Goal: Task Accomplishment & Management: Manage account settings

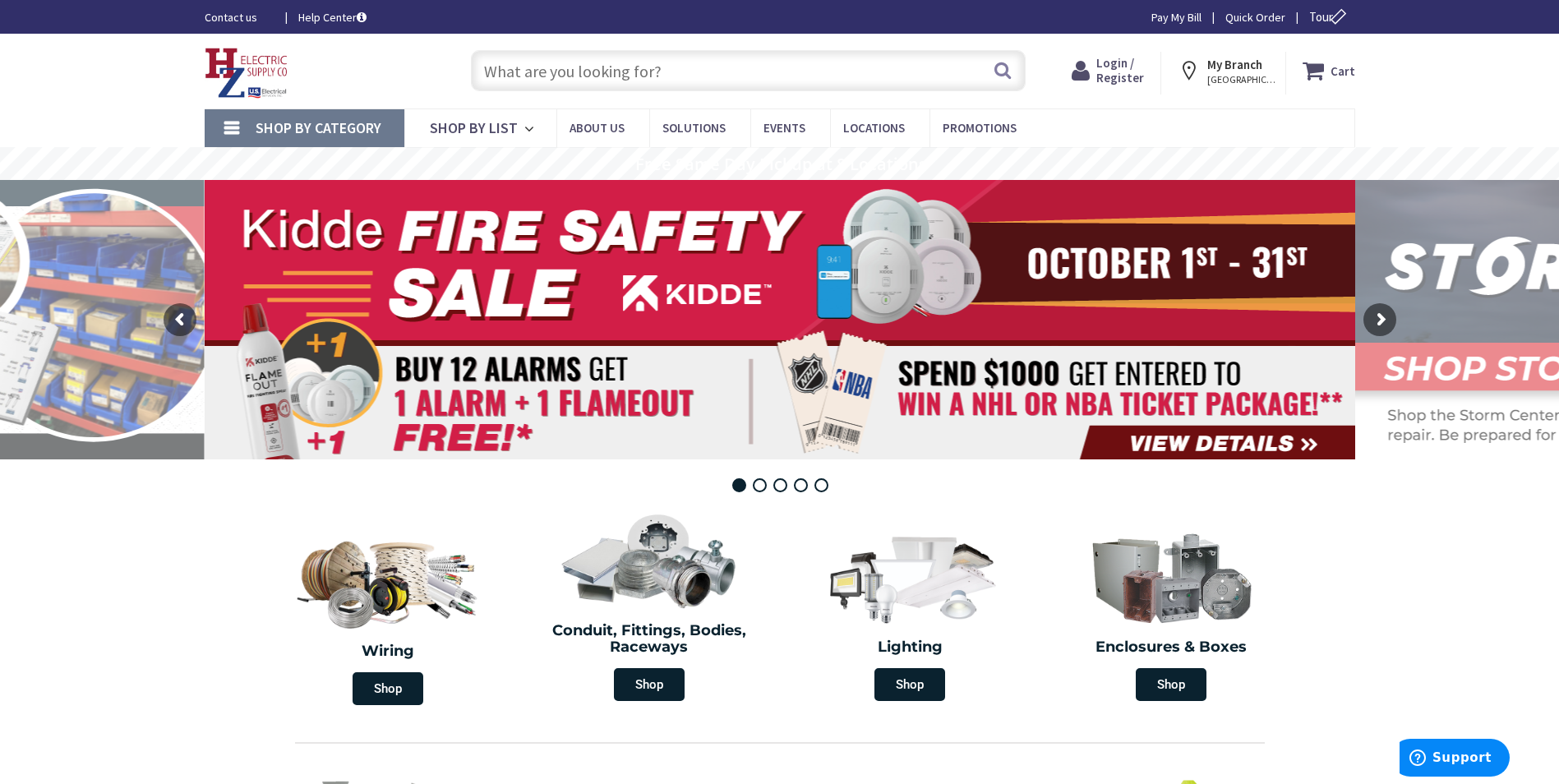
click at [1121, 71] on span "Login / Register" at bounding box center [1121, 70] width 48 height 30
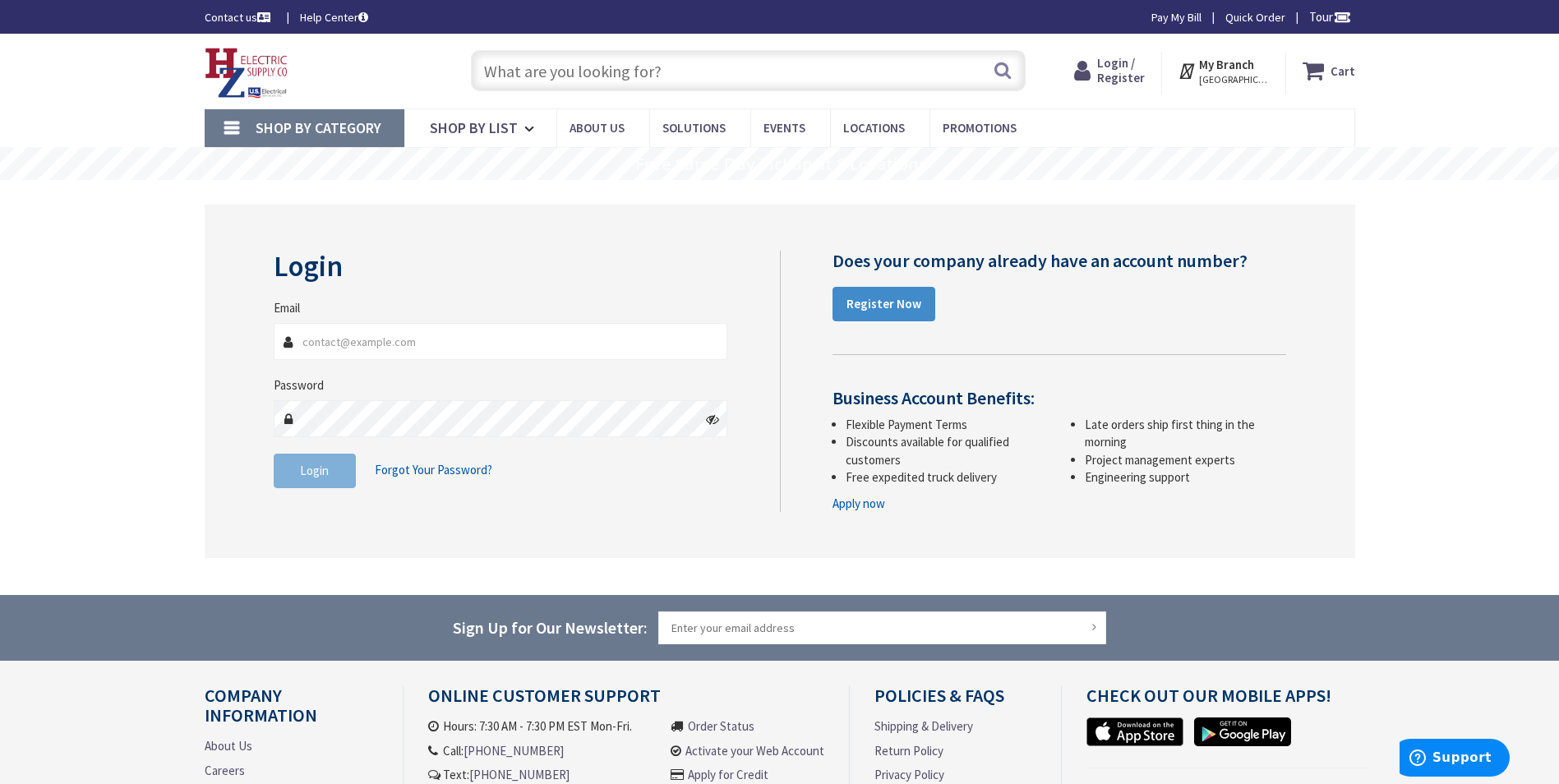
click at [321, 347] on input "Email" at bounding box center [500, 341] width 454 height 37
type input "[EMAIL_ADDRESS][DOMAIN_NAME]"
click at [331, 477] on button "Login" at bounding box center [314, 470] width 82 height 34
